Goal: Task Accomplishment & Management: Use online tool/utility

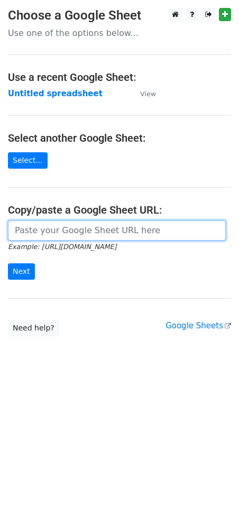
click at [35, 232] on input "url" at bounding box center [117, 231] width 218 height 20
paste input "[URL][DOMAIN_NAME]"
type input "[URL][DOMAIN_NAME]"
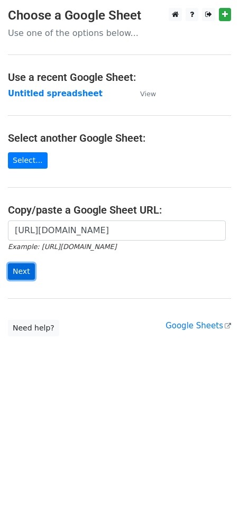
scroll to position [0, 0]
click at [26, 270] on input "Next" at bounding box center [21, 272] width 27 height 16
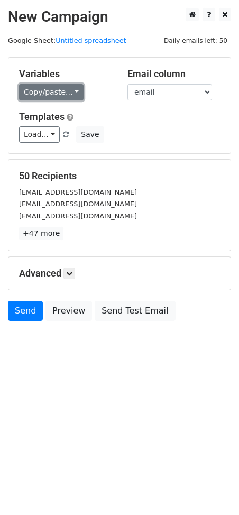
click at [55, 84] on link "Copy/paste..." at bounding box center [51, 92] width 65 height 16
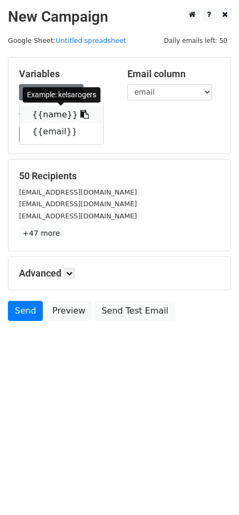
click at [80, 113] on icon at bounding box center [84, 114] width 8 height 8
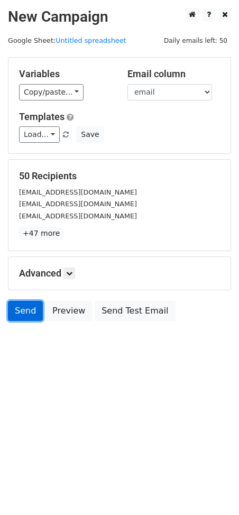
click at [30, 312] on link "Send" at bounding box center [25, 311] width 35 height 20
